Goal: Task Accomplishment & Management: Manage account settings

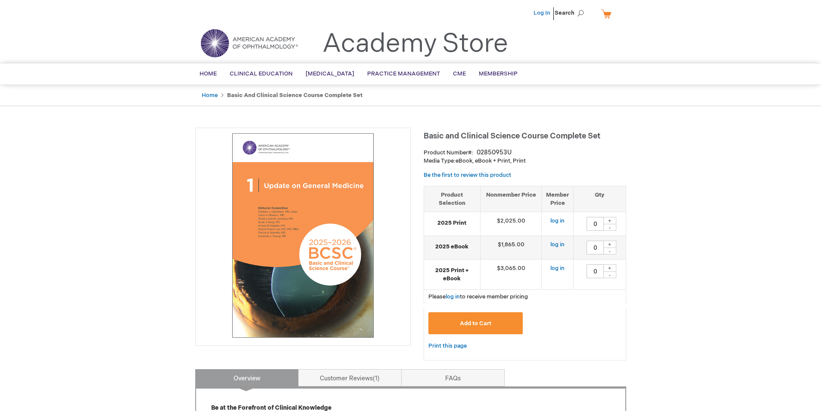
click at [393, 15] on link "Log In" at bounding box center [541, 12] width 17 height 7
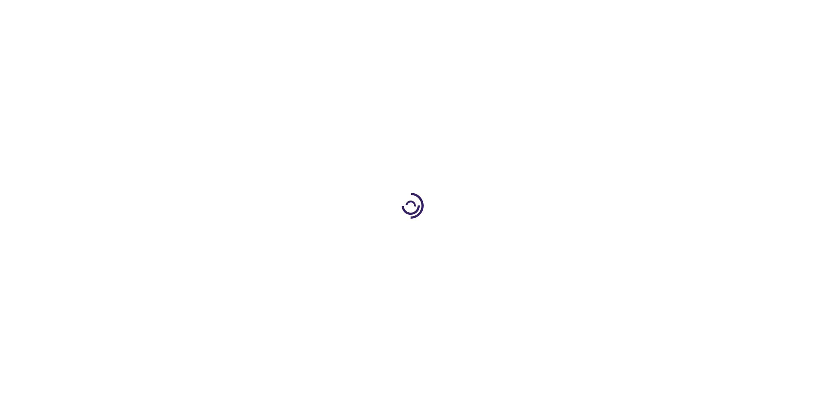
type input "0"
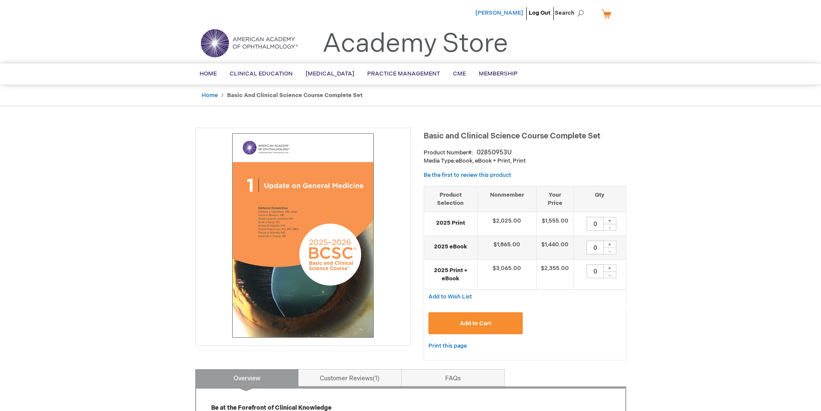
click at [513, 14] on span "[PERSON_NAME]" at bounding box center [499, 12] width 48 height 7
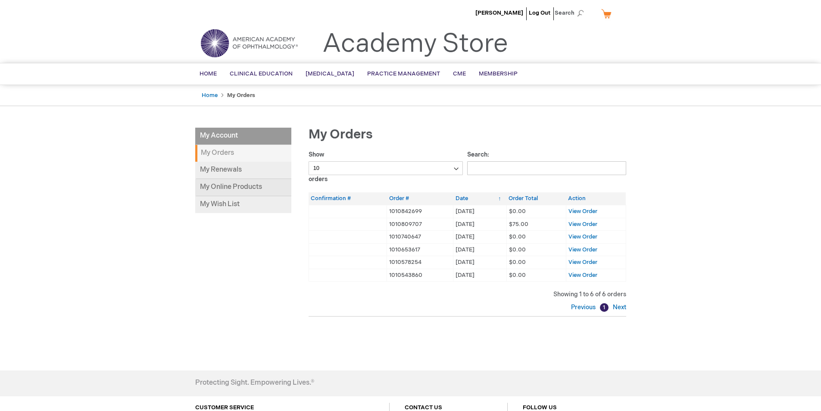
click at [229, 189] on link "My Online Products" at bounding box center [243, 187] width 96 height 17
